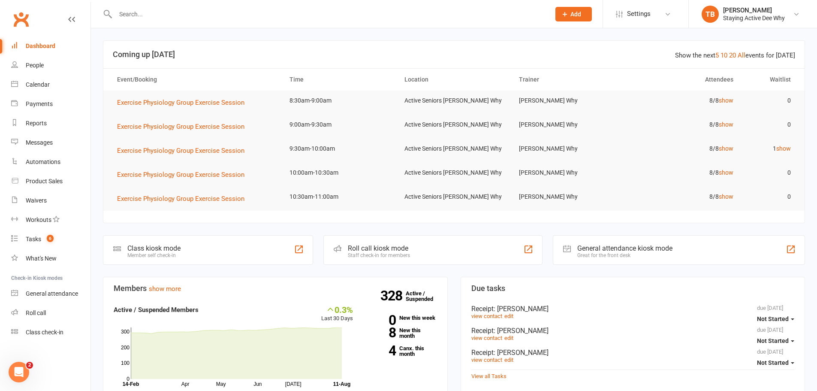
click at [205, 11] on input "text" at bounding box center [329, 14] width 432 height 12
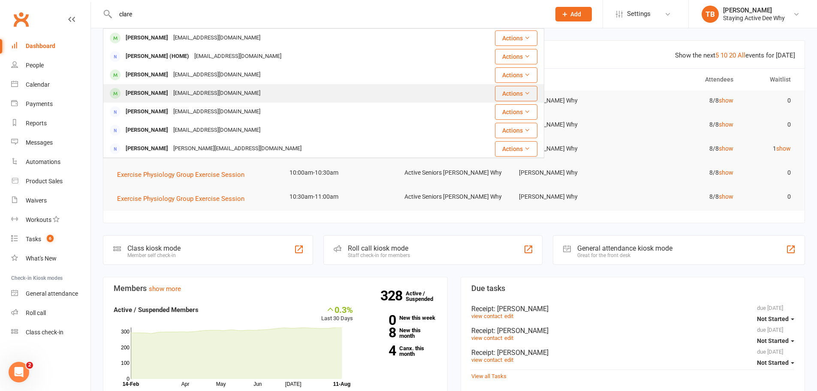
type input "clare"
click at [204, 96] on div "[EMAIL_ADDRESS][DOMAIN_NAME]" at bounding box center [217, 93] width 92 height 12
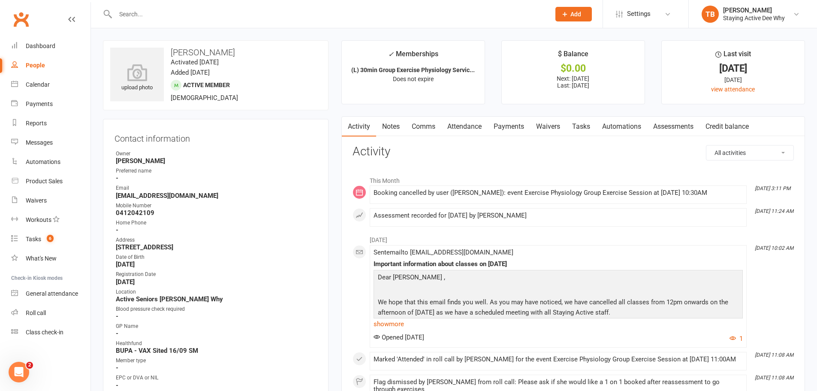
click at [384, 126] on link "Notes" at bounding box center [391, 127] width 30 height 20
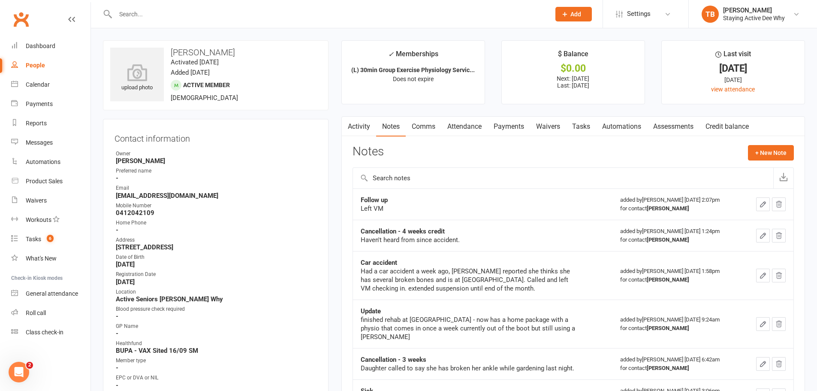
click at [348, 126] on icon "button" at bounding box center [347, 125] width 5 height 9
click at [356, 127] on link "Activity" at bounding box center [359, 127] width 34 height 20
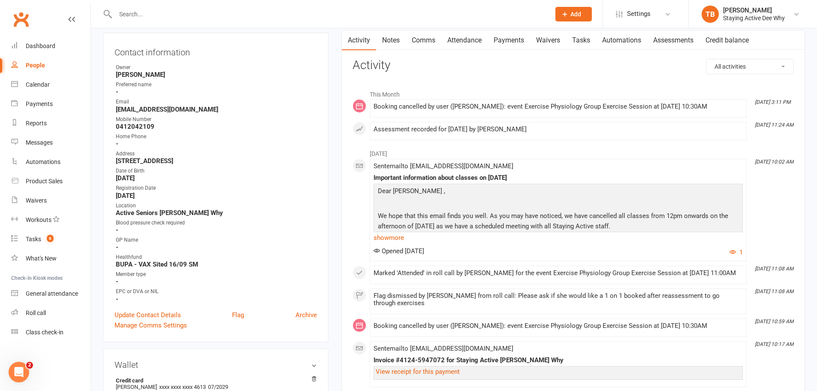
scroll to position [86, 0]
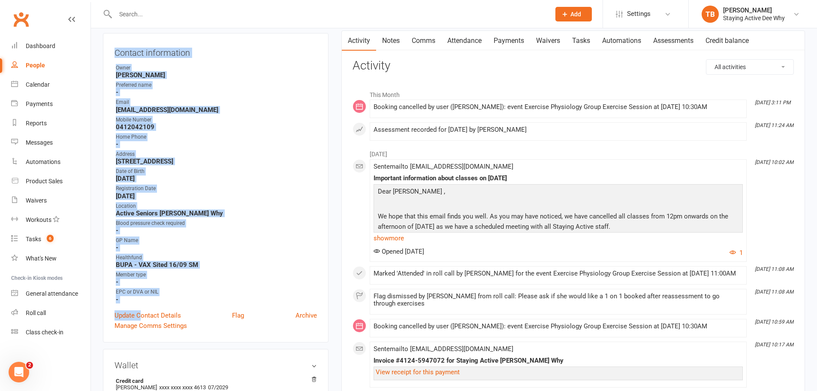
drag, startPoint x: 113, startPoint y: 48, endPoint x: 141, endPoint y: 305, distance: 258.1
click at [141, 305] on div "Contact information Owner [PERSON_NAME] Preferred name - Email [EMAIL_ADDRESS][…" at bounding box center [216, 187] width 226 height 309
click at [141, 301] on strong "-" at bounding box center [216, 300] width 201 height 8
drag, startPoint x: 141, startPoint y: 301, endPoint x: 117, endPoint y: 42, distance: 259.8
click at [117, 42] on div "Contact information Owner [PERSON_NAME] Preferred name - Email [EMAIL_ADDRESS][…" at bounding box center [216, 187] width 226 height 309
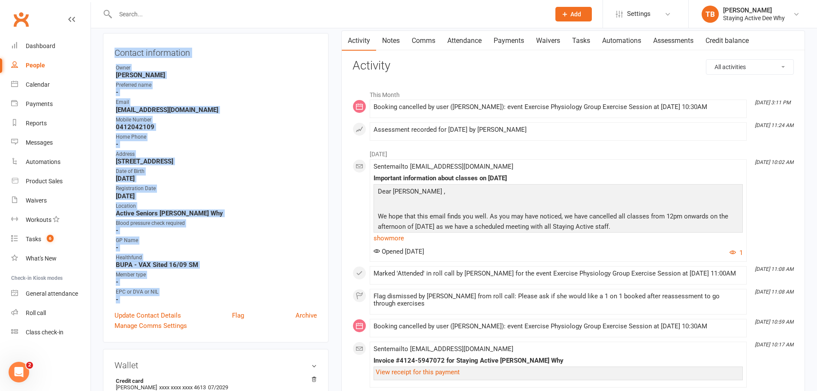
click at [117, 42] on div "Contact information Owner [PERSON_NAME] Preferred name - Email [EMAIL_ADDRESS][…" at bounding box center [216, 187] width 226 height 309
drag, startPoint x: 117, startPoint y: 42, endPoint x: 145, endPoint y: 299, distance: 258.1
click at [145, 299] on div "Contact information Owner [PERSON_NAME] Preferred name - Email [EMAIL_ADDRESS][…" at bounding box center [216, 187] width 226 height 309
click at [145, 299] on strong "-" at bounding box center [216, 300] width 201 height 8
drag, startPoint x: 145, startPoint y: 299, endPoint x: 115, endPoint y: 56, distance: 245.1
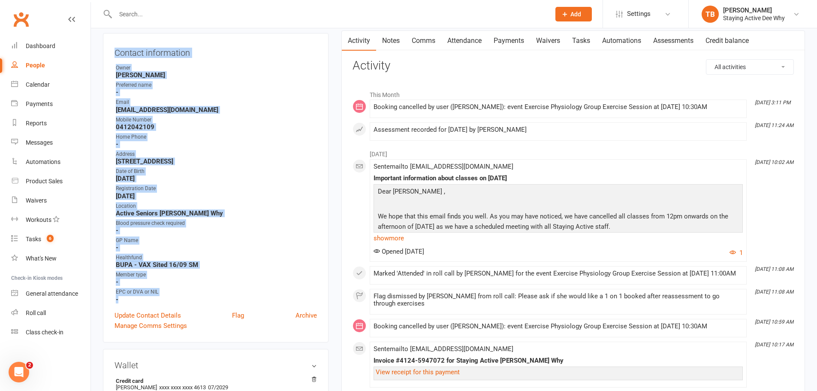
click at [115, 56] on div "Contact information Owner [PERSON_NAME] Preferred name - Email [EMAIL_ADDRESS][…" at bounding box center [216, 187] width 226 height 309
click at [115, 56] on h3 "Contact information" at bounding box center [216, 51] width 203 height 13
drag, startPoint x: 115, startPoint y: 56, endPoint x: 136, endPoint y: 303, distance: 248.6
click at [136, 303] on div "Contact information Owner [PERSON_NAME] Preferred name - Email [EMAIL_ADDRESS][…" at bounding box center [216, 187] width 226 height 309
click at [136, 300] on strong "-" at bounding box center [216, 300] width 201 height 8
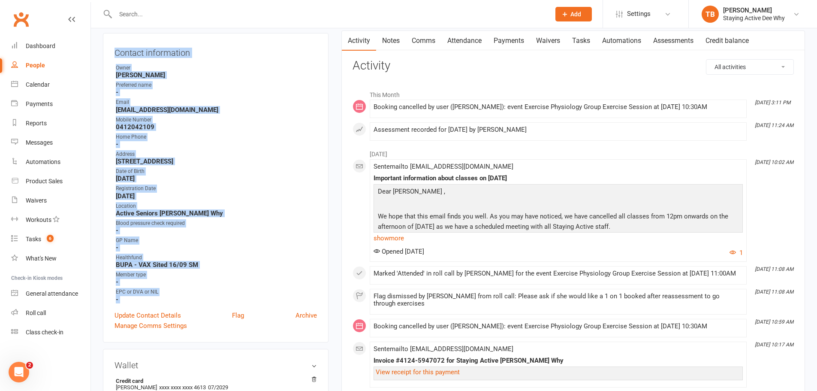
drag, startPoint x: 136, startPoint y: 300, endPoint x: 115, endPoint y: 54, distance: 246.8
click at [115, 54] on div "Contact information Owner [PERSON_NAME] Preferred name - Email [EMAIL_ADDRESS][…" at bounding box center [216, 187] width 226 height 309
click at [115, 54] on h3 "Contact information" at bounding box center [216, 51] width 203 height 13
drag, startPoint x: 115, startPoint y: 54, endPoint x: 137, endPoint y: 299, distance: 246.0
click at [137, 299] on div "Contact information Owner [PERSON_NAME] Preferred name - Email [EMAIL_ADDRESS][…" at bounding box center [216, 187] width 226 height 309
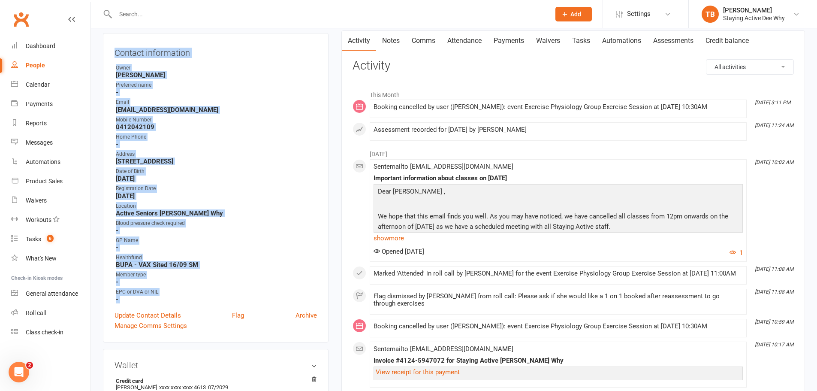
click at [137, 299] on li "EPC or DVA or NIL -" at bounding box center [216, 295] width 203 height 15
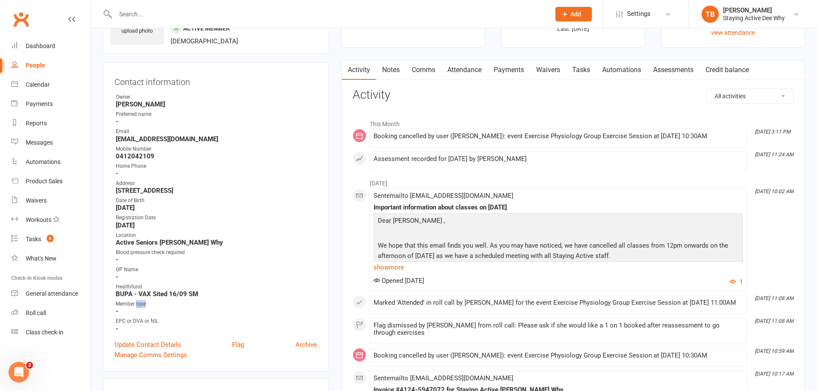
scroll to position [43, 0]
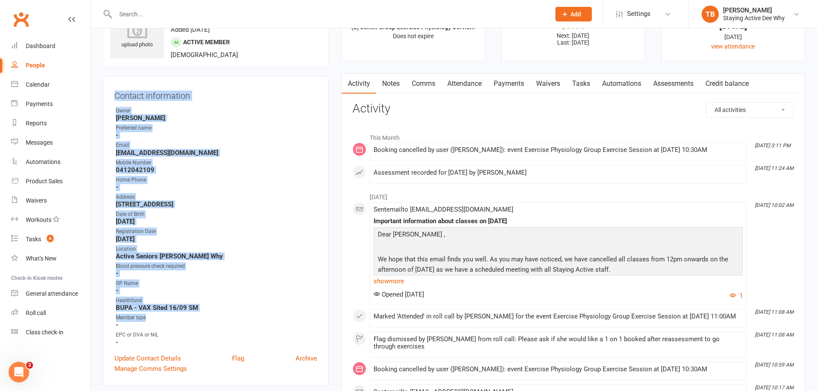
drag, startPoint x: 137, startPoint y: 299, endPoint x: 128, endPoint y: 88, distance: 210.5
click at [128, 88] on div "Contact information Owner [PERSON_NAME] Preferred name - Email [EMAIL_ADDRESS][…" at bounding box center [216, 230] width 226 height 309
click at [128, 88] on h3 "Contact information" at bounding box center [216, 94] width 203 height 13
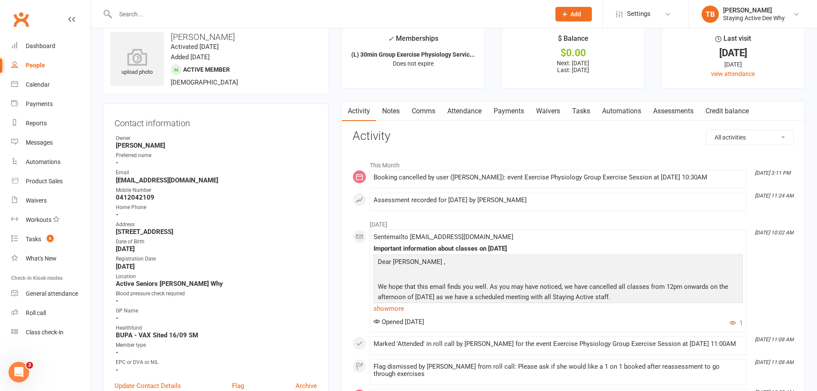
scroll to position [0, 0]
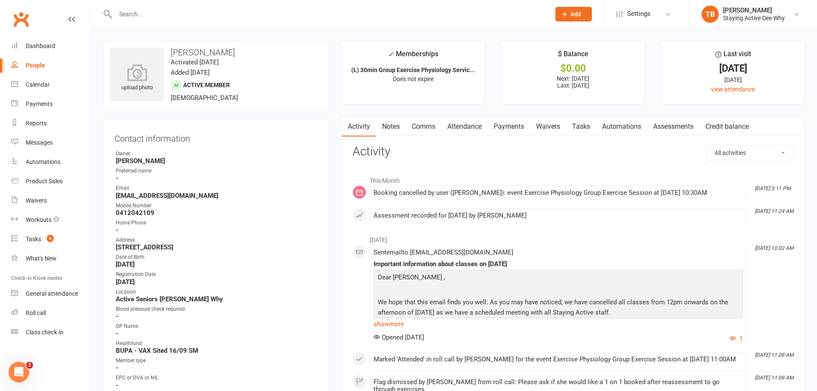
click at [463, 128] on link "Attendance" at bounding box center [465, 127] width 46 height 20
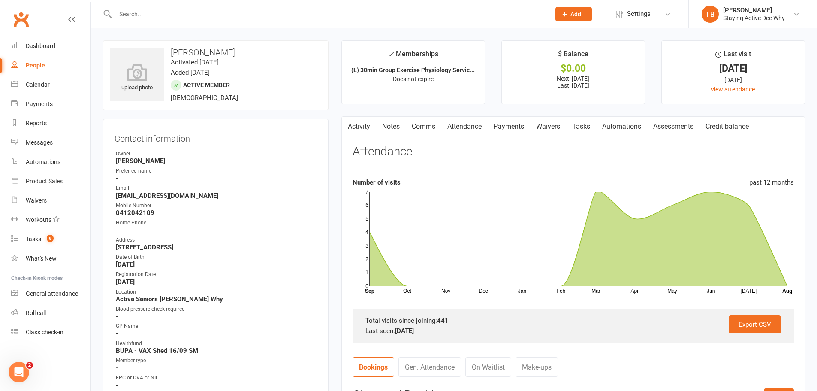
click at [348, 124] on icon "button" at bounding box center [347, 125] width 5 height 9
click at [51, 49] on div "Dashboard" at bounding box center [41, 45] width 30 height 7
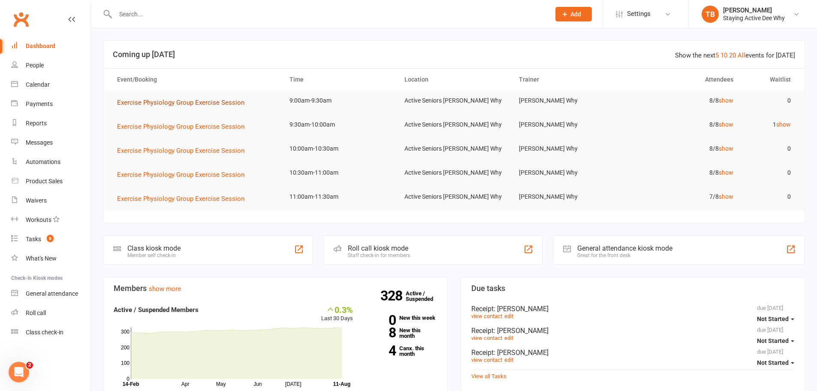
click at [209, 104] on span "Exercise Physiology Group Exercise Session" at bounding box center [180, 103] width 127 height 8
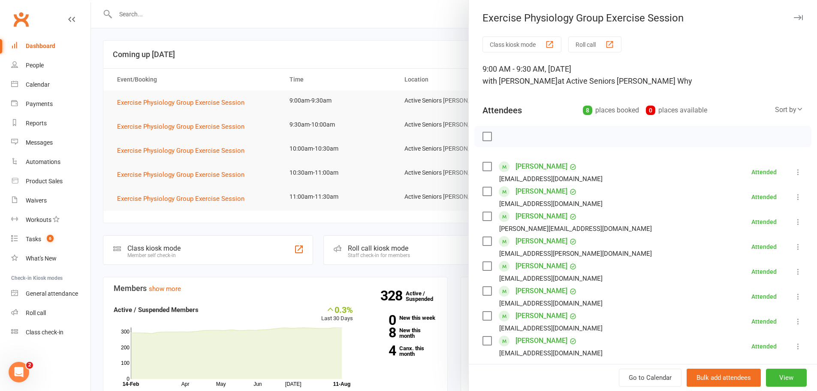
click at [304, 65] on div at bounding box center [454, 195] width 726 height 391
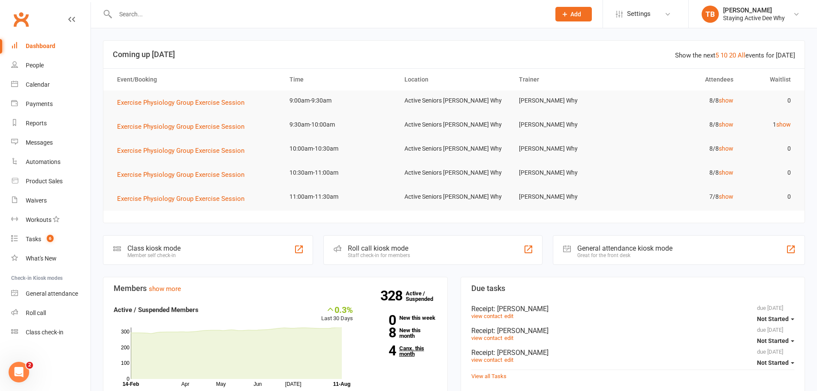
click at [412, 355] on link "4 Canx. this month" at bounding box center [401, 350] width 71 height 11
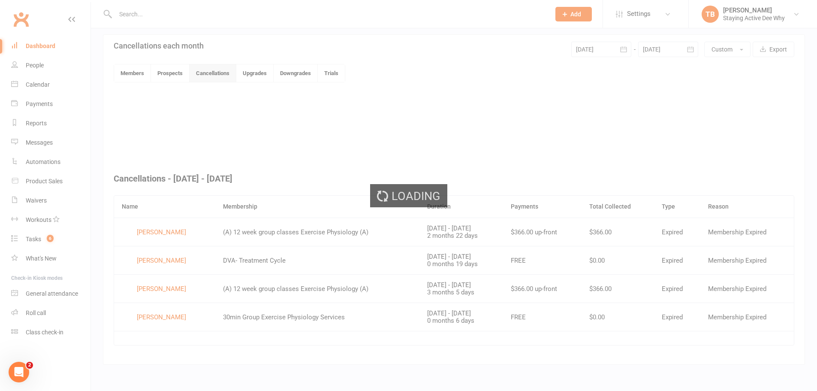
scroll to position [185, 0]
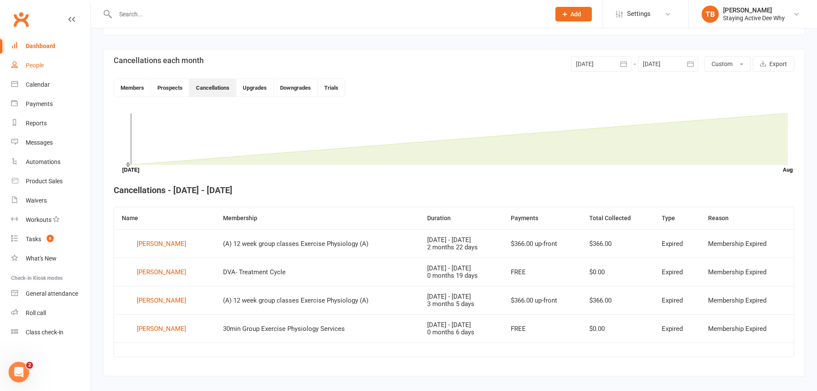
click at [59, 68] on link "People" at bounding box center [50, 65] width 79 height 19
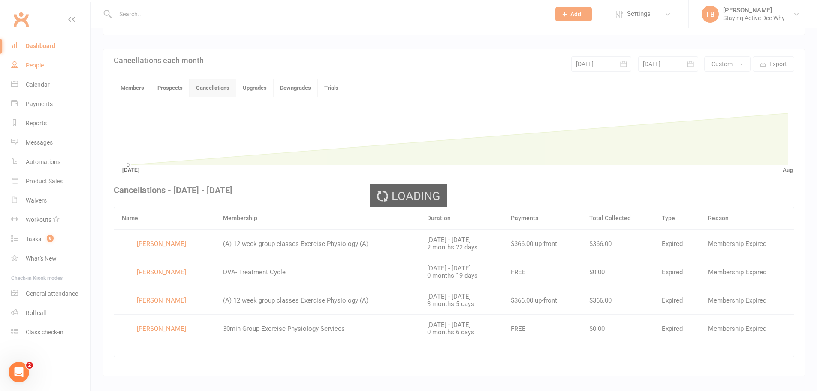
select select "100"
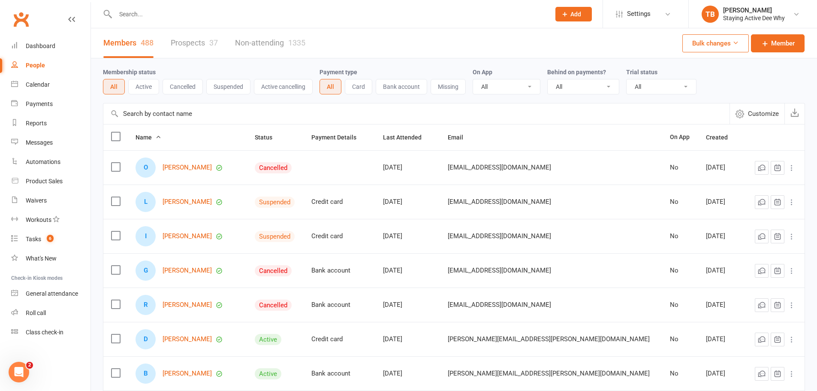
click at [139, 86] on button "Active" at bounding box center [143, 86] width 31 height 15
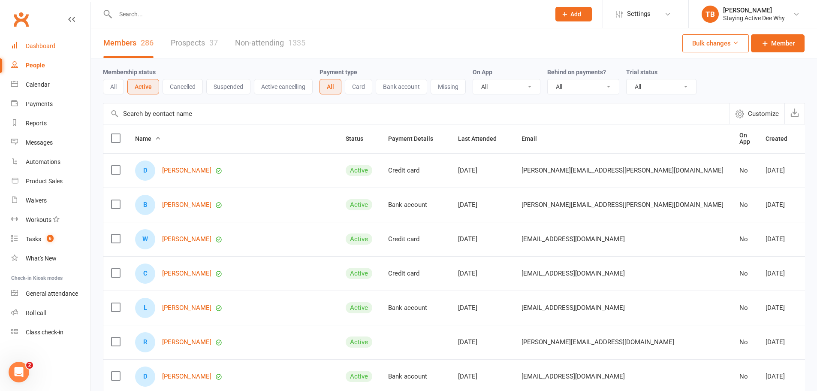
click at [46, 47] on div "Dashboard" at bounding box center [41, 45] width 30 height 7
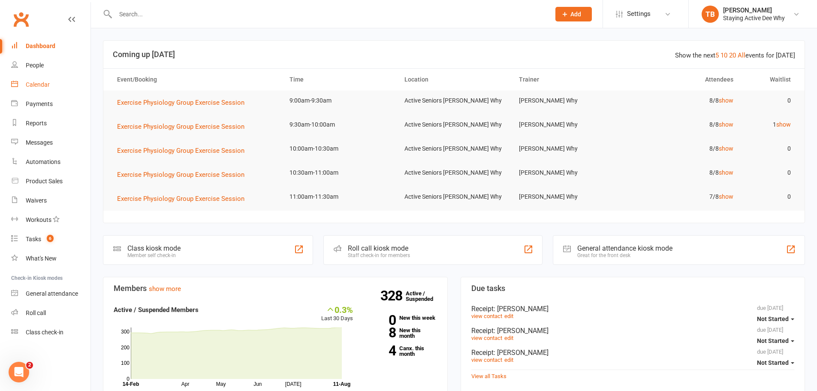
click at [43, 80] on link "Calendar" at bounding box center [50, 84] width 79 height 19
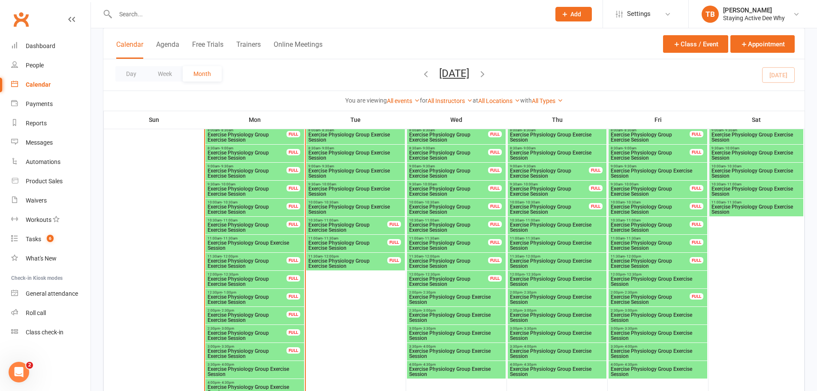
scroll to position [815, 0]
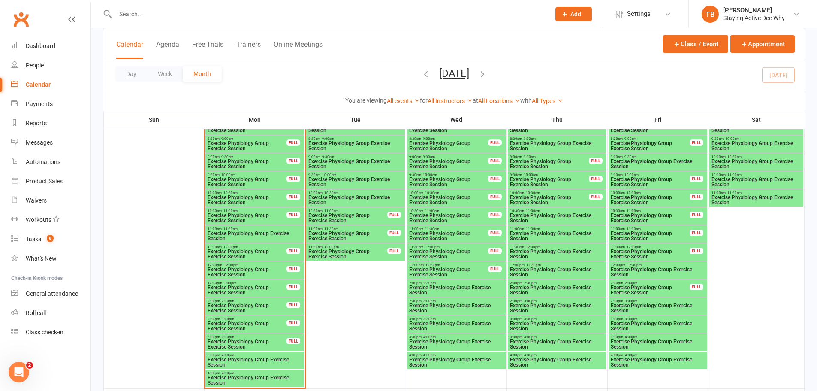
click at [351, 195] on span "Exercise Physiology Group Exercise Session" at bounding box center [355, 200] width 95 height 10
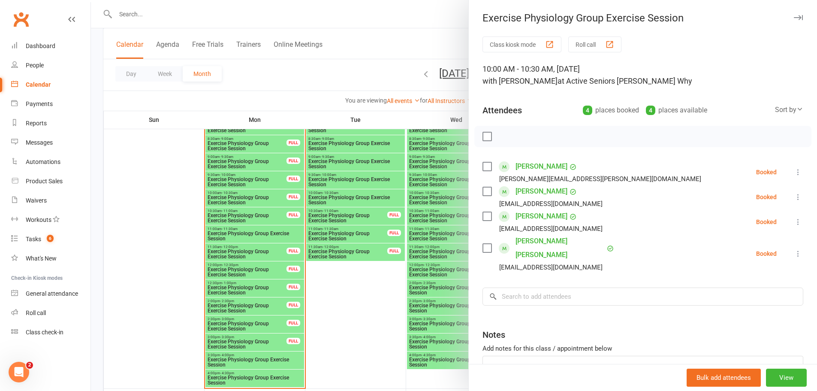
click at [351, 195] on div at bounding box center [454, 195] width 726 height 391
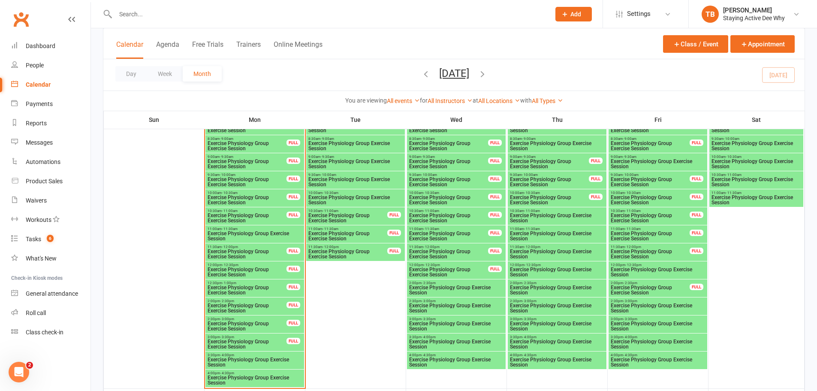
click at [342, 222] on span "Exercise Physiology Group Exercise Session" at bounding box center [348, 218] width 80 height 10
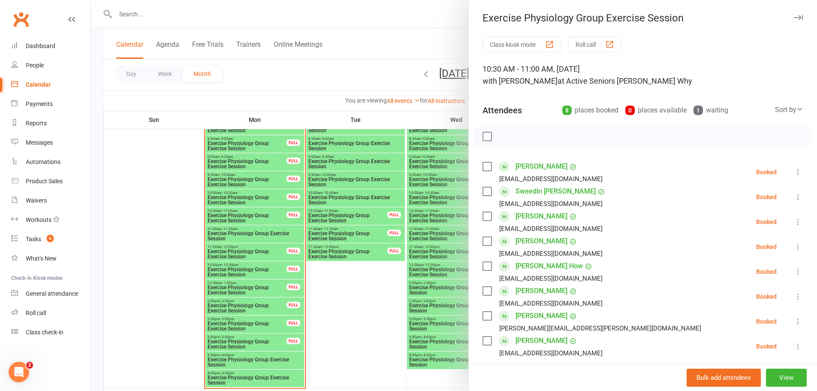
scroll to position [43, 0]
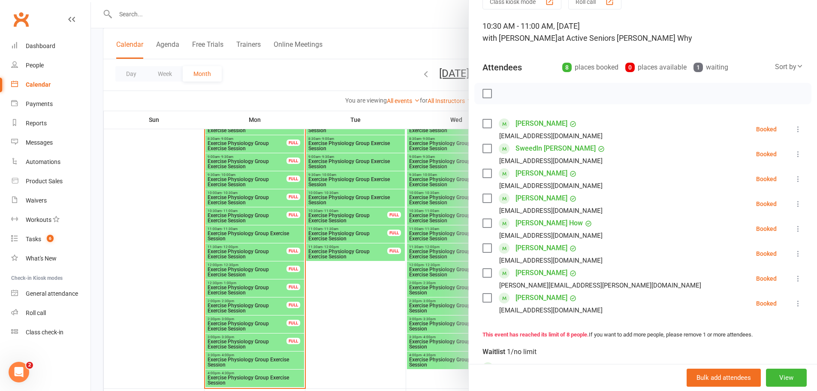
click at [423, 200] on div at bounding box center [454, 195] width 726 height 391
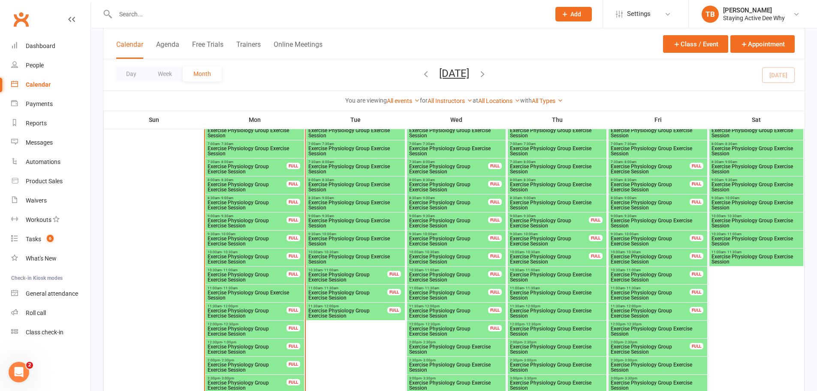
scroll to position [772, 0]
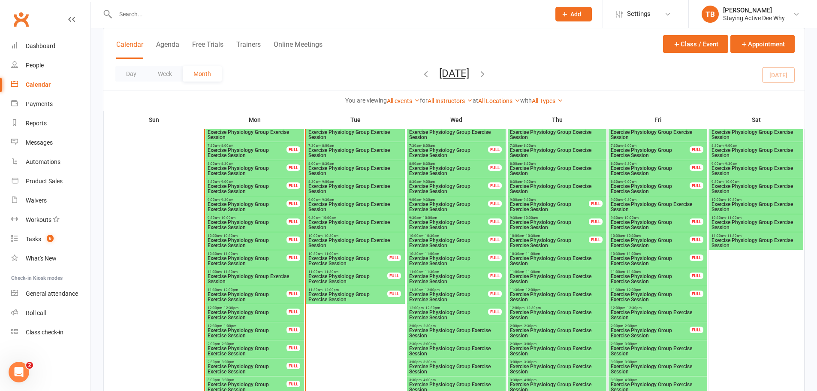
click at [159, 17] on input "text" at bounding box center [329, 14] width 432 height 12
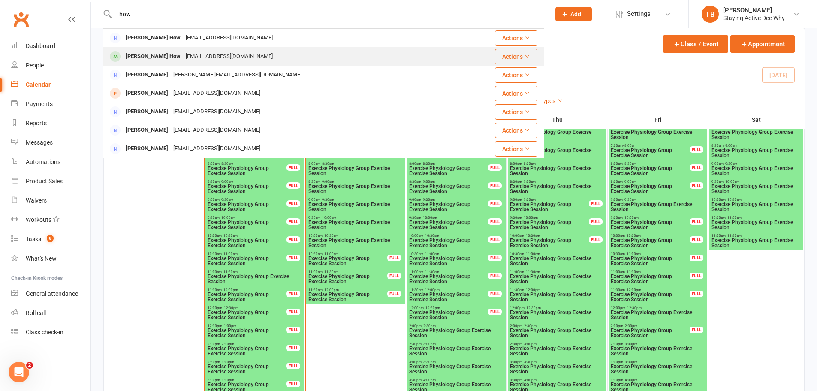
type input "how"
click at [152, 54] on div "[PERSON_NAME] How" at bounding box center [153, 56] width 60 height 12
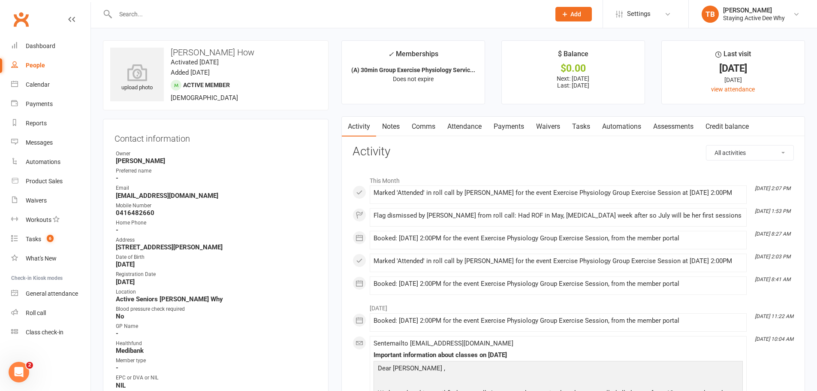
click at [475, 123] on link "Attendance" at bounding box center [465, 127] width 46 height 20
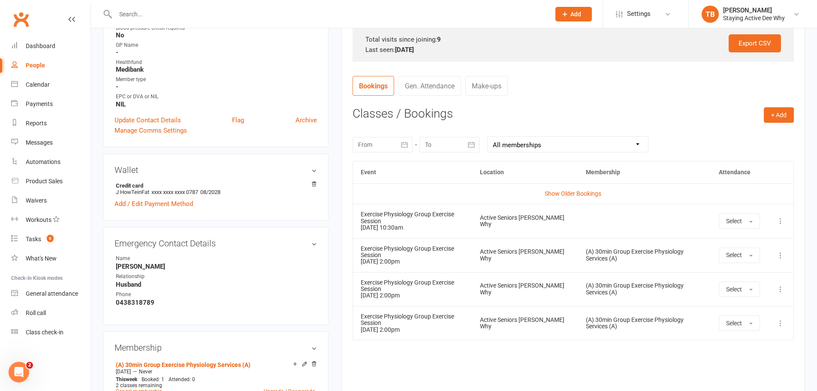
scroll to position [300, 0]
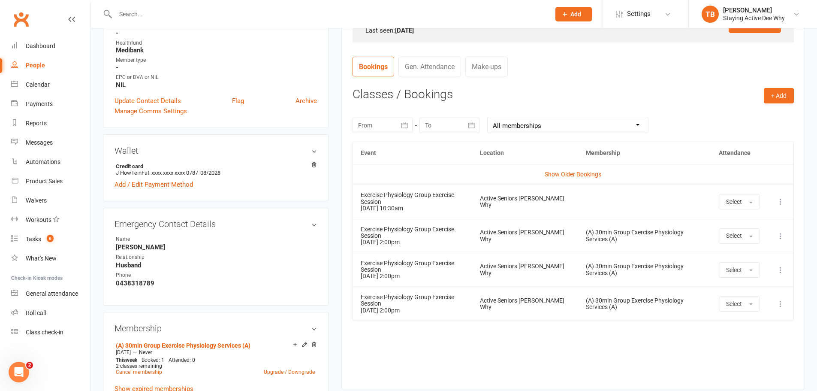
click at [783, 200] on icon at bounding box center [781, 201] width 9 height 9
click at [732, 248] on link "Remove booking" at bounding box center [743, 252] width 85 height 17
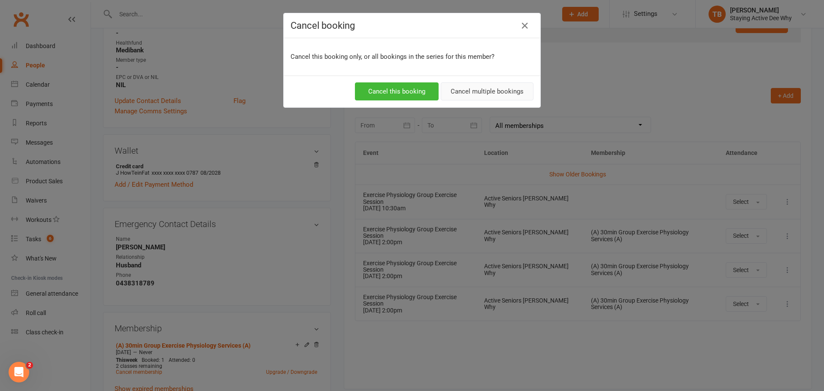
click at [487, 86] on button "Cancel multiple bookings" at bounding box center [487, 91] width 93 height 18
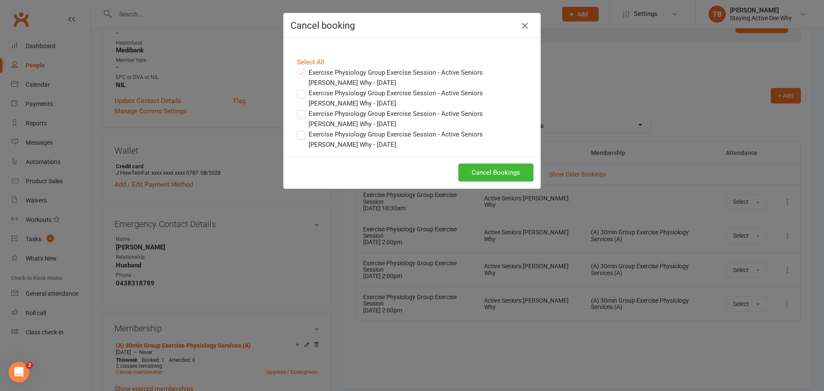
click at [520, 21] on icon "button" at bounding box center [525, 26] width 10 height 10
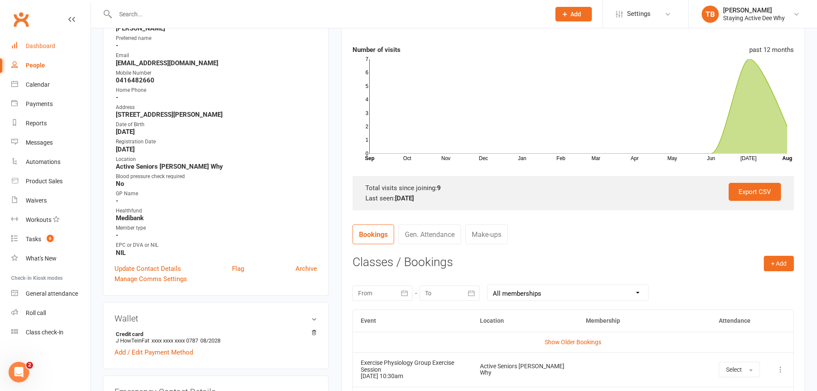
scroll to position [129, 0]
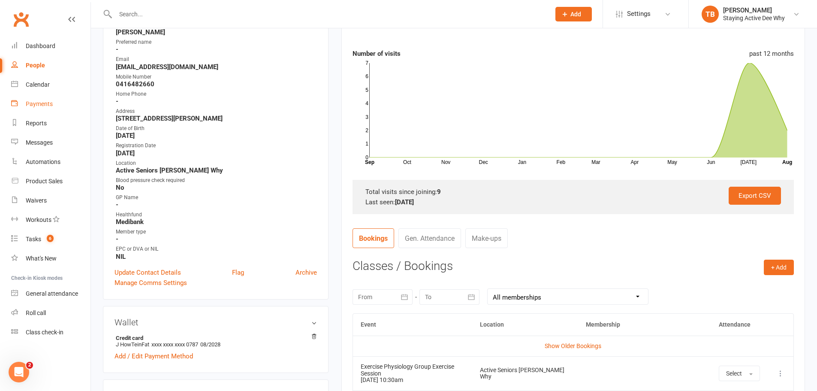
click at [46, 98] on link "Payments" at bounding box center [50, 103] width 79 height 19
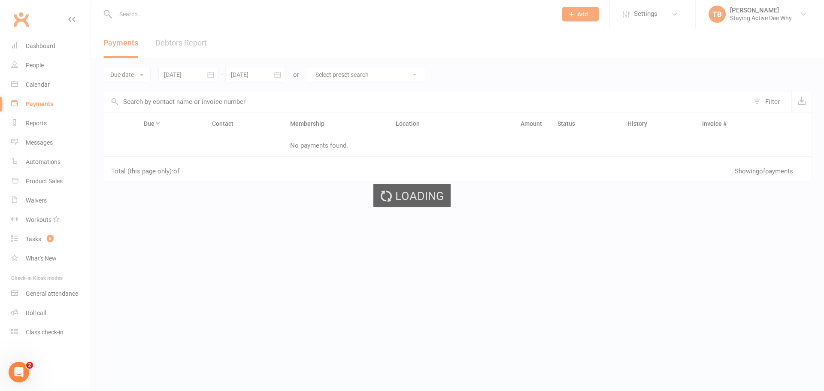
click at [48, 87] on div "Loading" at bounding box center [412, 195] width 824 height 391
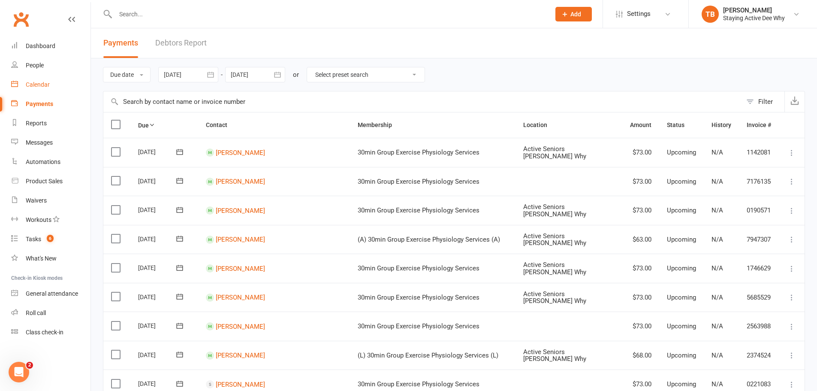
click at [36, 84] on div "Calendar" at bounding box center [38, 84] width 24 height 7
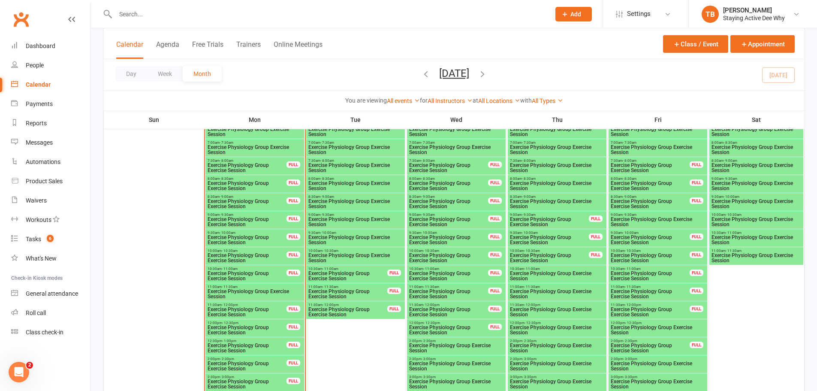
scroll to position [772, 0]
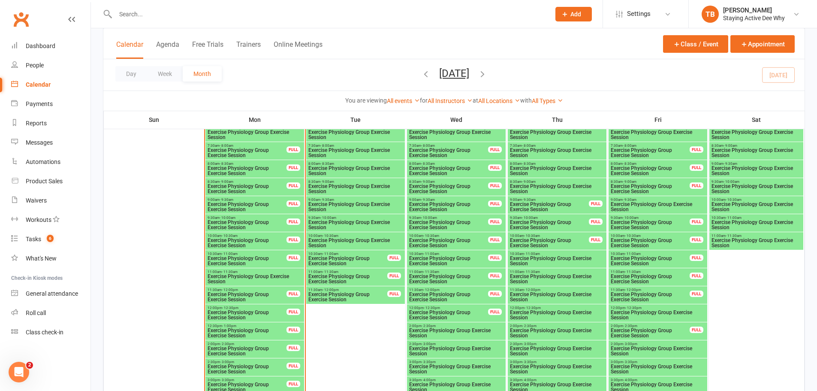
click at [337, 263] on span "Exercise Physiology Group Exercise Session" at bounding box center [348, 261] width 80 height 10
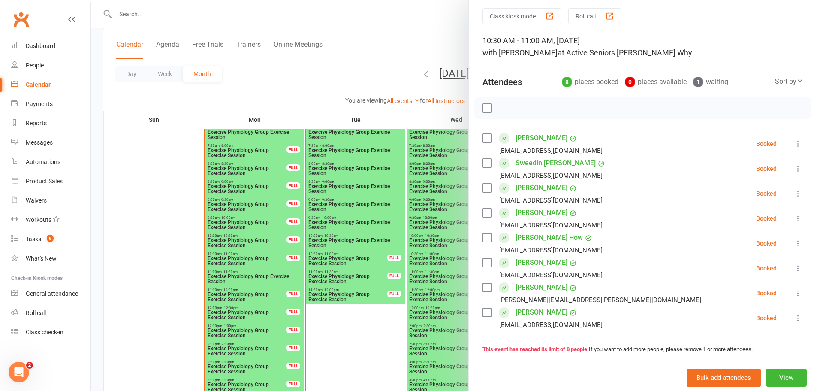
scroll to position [43, 0]
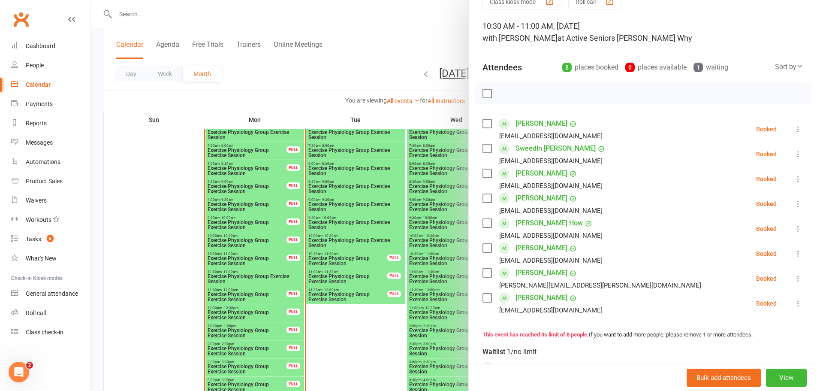
click at [345, 228] on div at bounding box center [454, 195] width 726 height 391
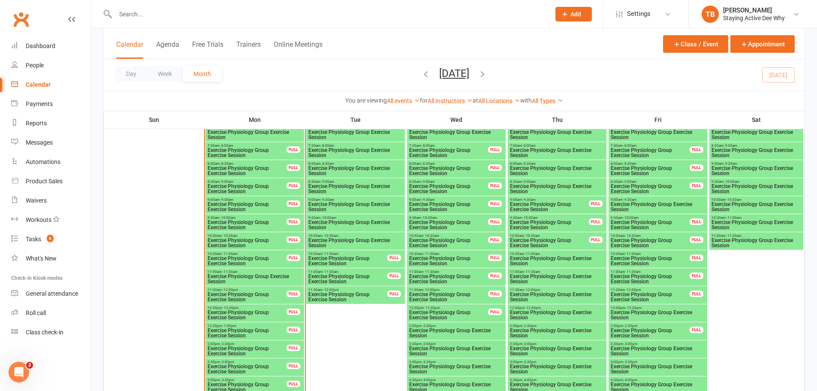
click at [358, 255] on span "10:30am - 11:00am" at bounding box center [348, 254] width 80 height 4
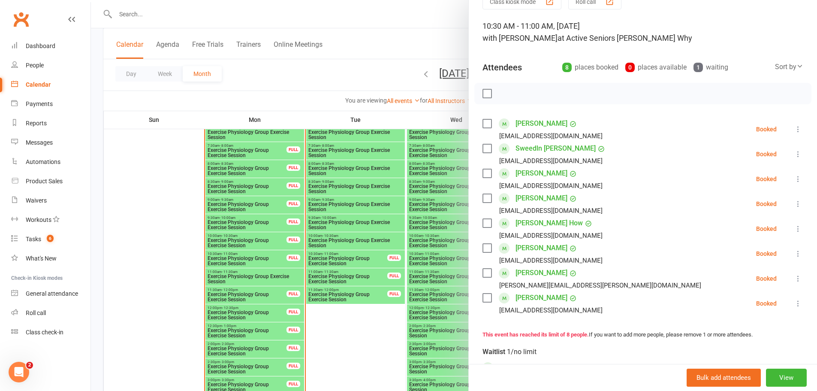
click at [794, 230] on icon at bounding box center [798, 228] width 9 height 9
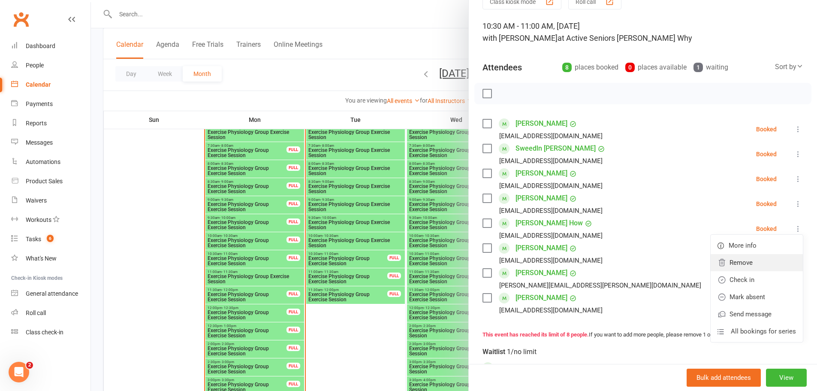
click at [755, 257] on link "Remove" at bounding box center [757, 262] width 92 height 17
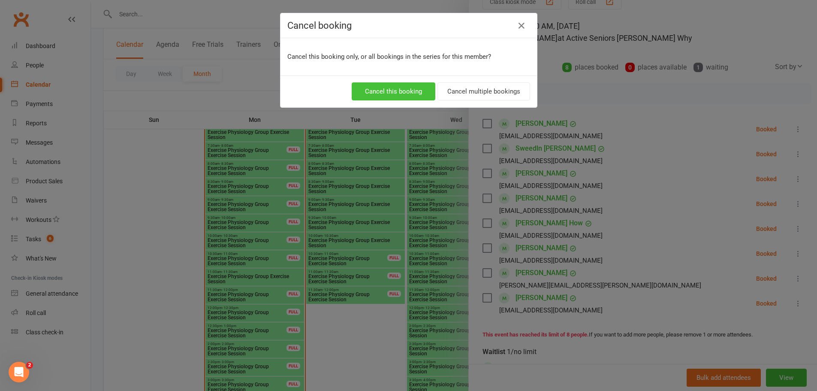
click at [376, 95] on button "Cancel this booking" at bounding box center [394, 91] width 84 height 18
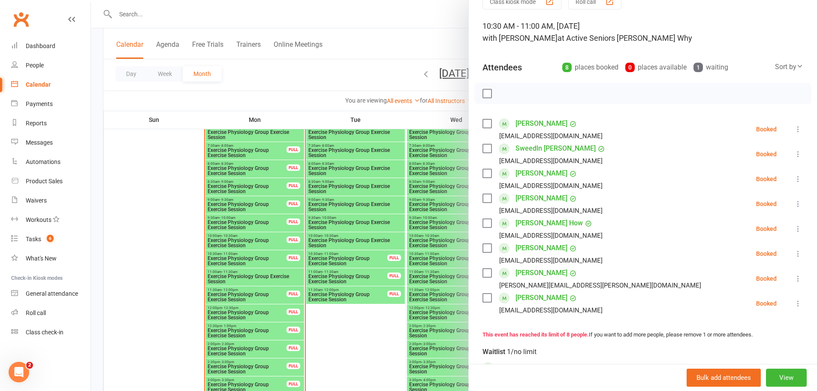
click at [350, 230] on div at bounding box center [454, 195] width 726 height 391
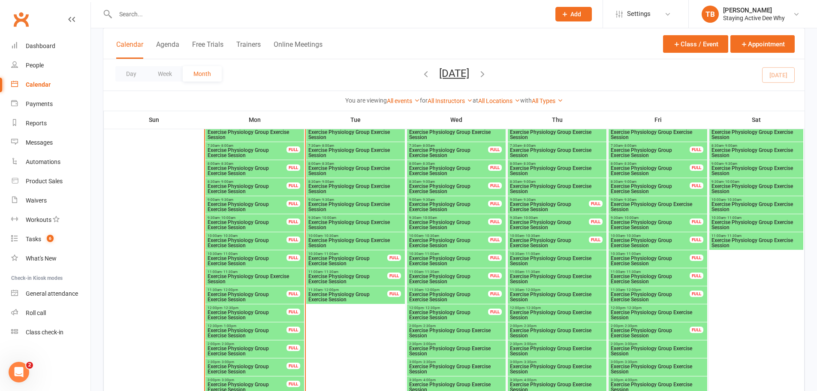
click at [352, 237] on span "10:00am - 10:30am" at bounding box center [355, 236] width 95 height 4
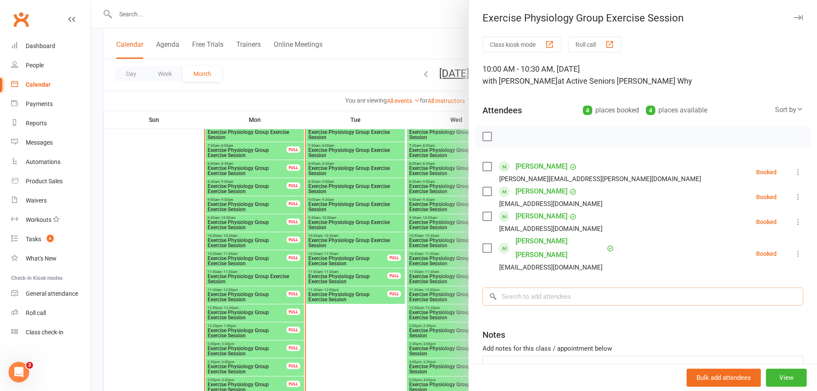
click at [540, 287] on input "search" at bounding box center [643, 296] width 321 height 18
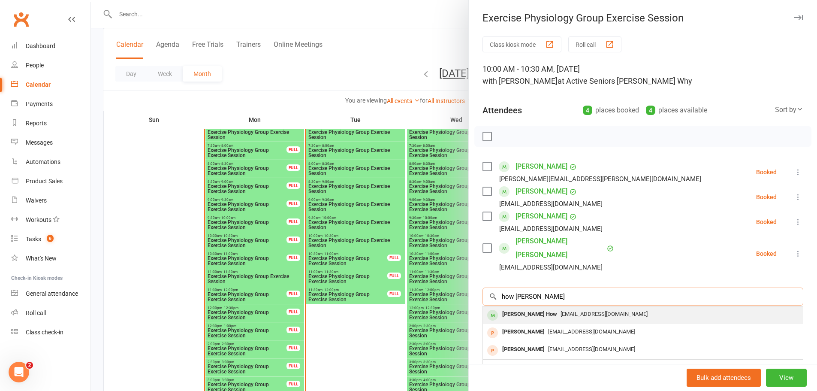
type input "how [PERSON_NAME]"
click at [561, 311] on span "[EMAIL_ADDRESS][DOMAIN_NAME]" at bounding box center [604, 314] width 87 height 6
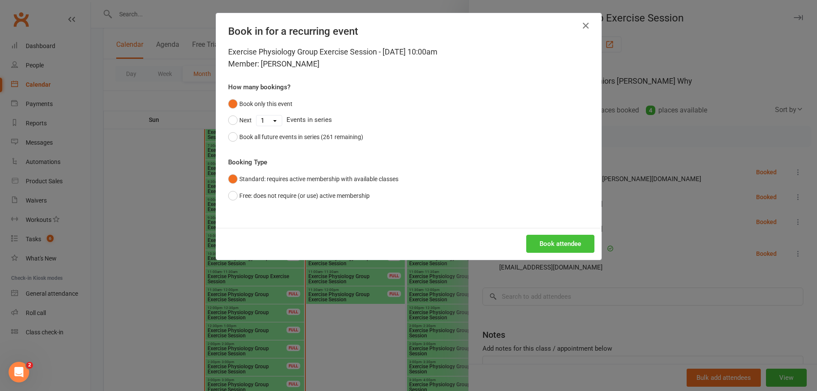
click at [571, 242] on button "Book attendee" at bounding box center [561, 244] width 68 height 18
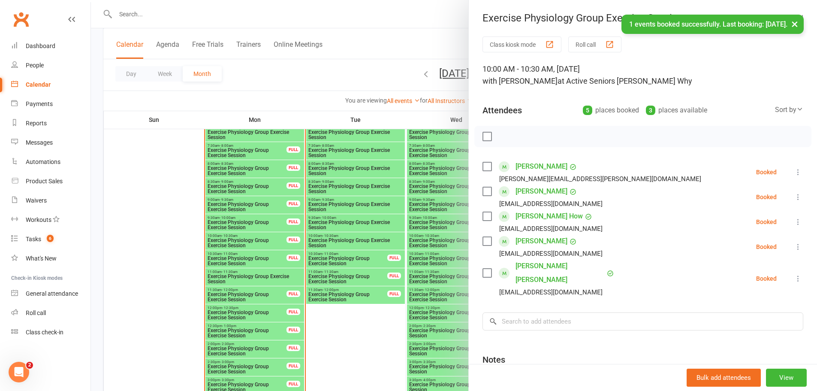
click at [542, 214] on link "[PERSON_NAME] How" at bounding box center [549, 216] width 67 height 14
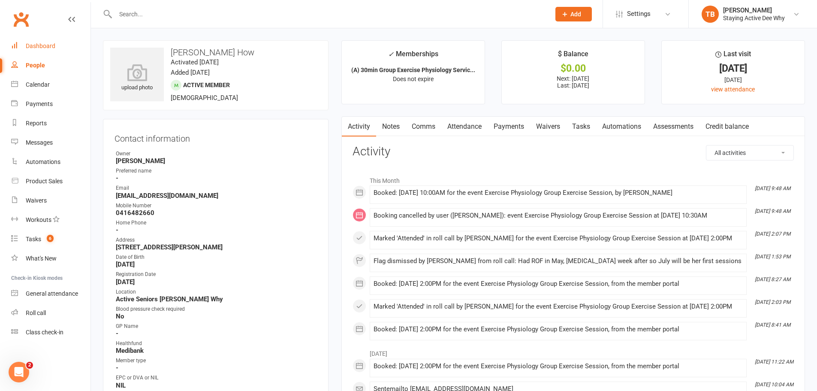
click at [47, 48] on div "Dashboard" at bounding box center [41, 45] width 30 height 7
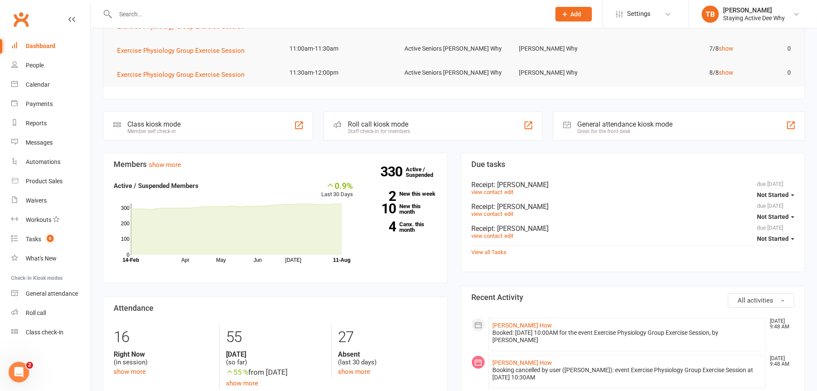
scroll to position [129, 0]
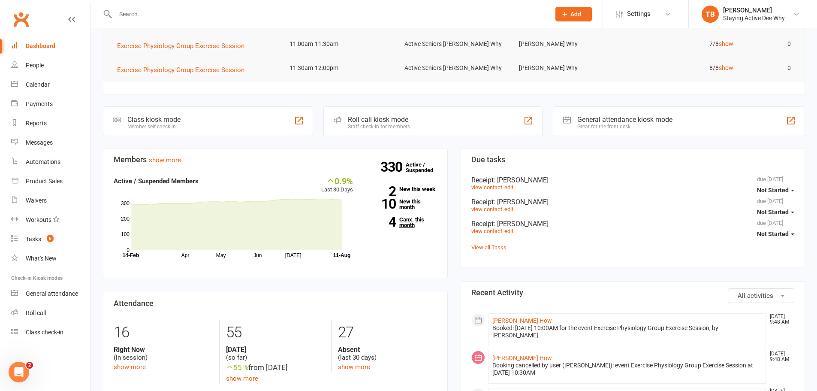
click at [401, 220] on link "4 Canx. this month" at bounding box center [401, 222] width 71 height 11
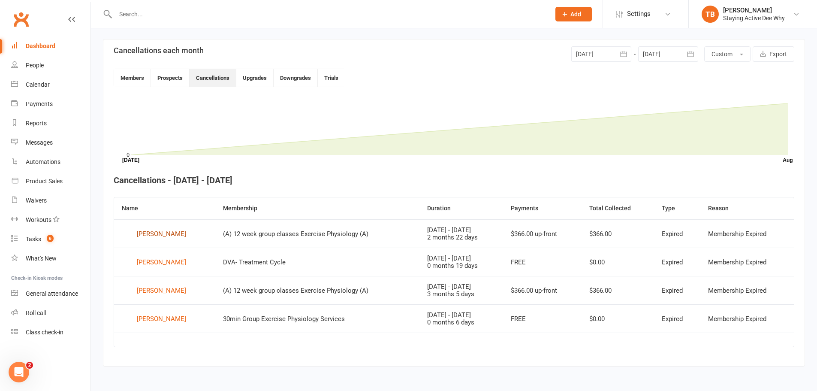
scroll to position [197, 0]
click at [169, 258] on div "[PERSON_NAME]" at bounding box center [161, 260] width 49 height 13
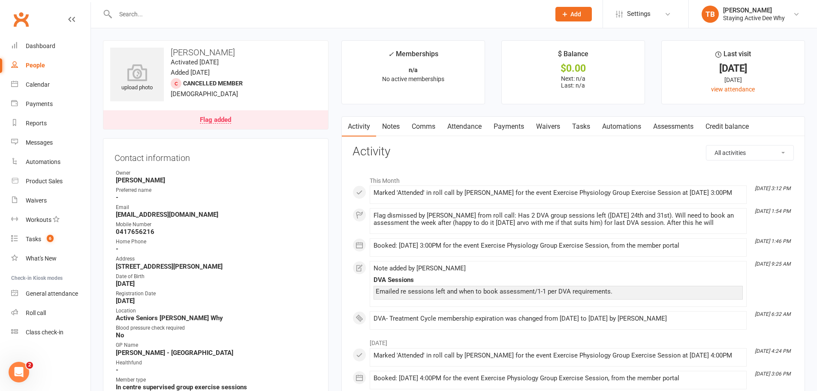
click at [391, 126] on link "Notes" at bounding box center [391, 127] width 30 height 20
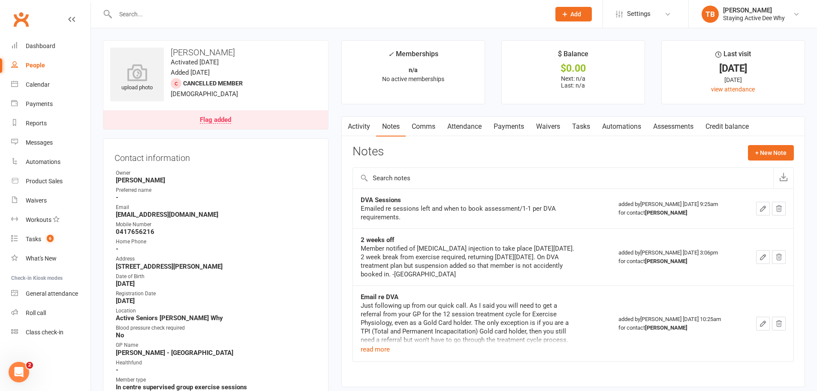
click at [278, 121] on link "Flag added" at bounding box center [215, 119] width 225 height 19
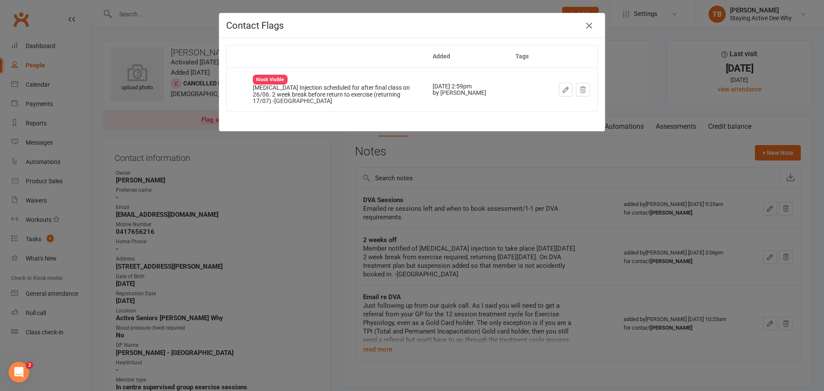
click at [293, 157] on div "Contact Flags Added Tags Kiosk Visible [MEDICAL_DATA] Injection scheduled for a…" at bounding box center [412, 195] width 824 height 391
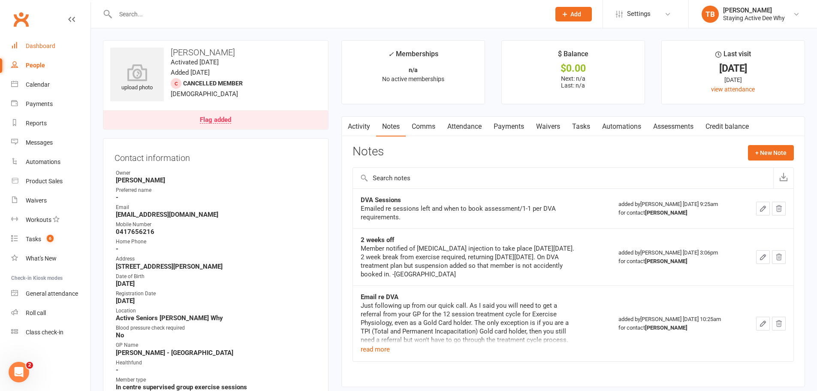
click at [52, 45] on div "Dashboard" at bounding box center [41, 45] width 30 height 7
